Goal: Task Accomplishment & Management: Manage account settings

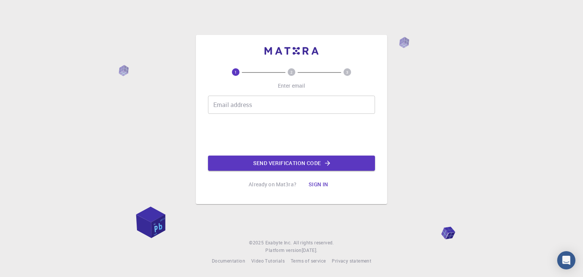
click at [240, 104] on input "Email address" at bounding box center [291, 105] width 167 height 18
click at [312, 182] on button "Sign in" at bounding box center [319, 184] width 32 height 15
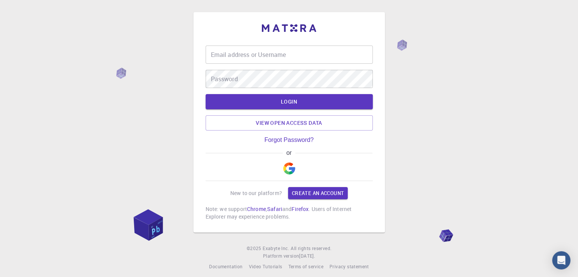
type input "[PERSON_NAME]"
click at [257, 54] on input "[PERSON_NAME]" at bounding box center [288, 55] width 167 height 18
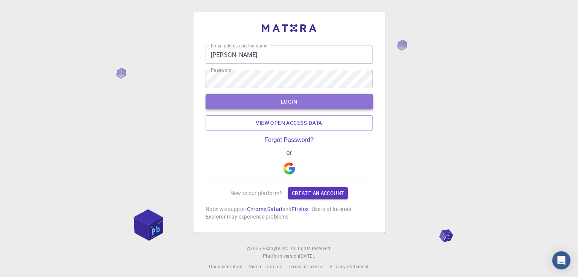
click at [354, 106] on button "LOGIN" at bounding box center [288, 101] width 167 height 15
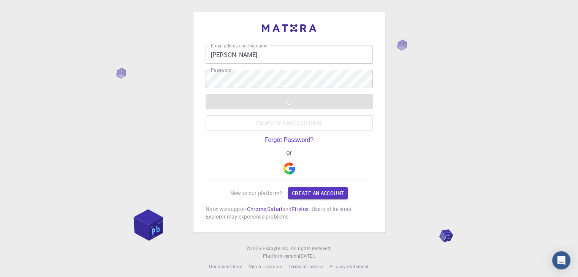
click at [316, 88] on form "Email address or Username [PERSON_NAME] Email address or Username Password Pass…" at bounding box center [288, 88] width 167 height 85
click at [292, 104] on div "LOGIN View open access data" at bounding box center [288, 112] width 167 height 36
